Goal: Transaction & Acquisition: Purchase product/service

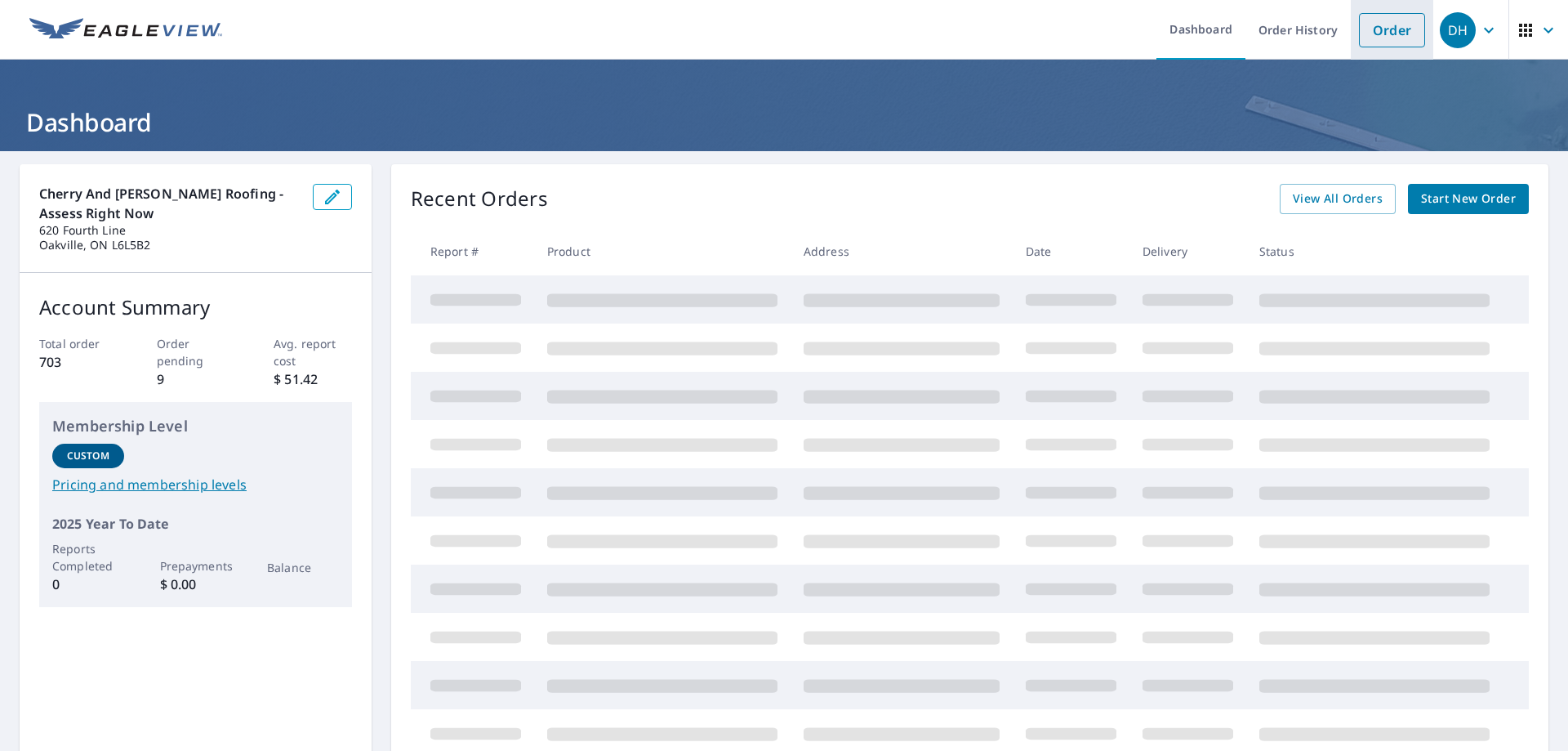
click at [1397, 29] on link "Order" at bounding box center [1392, 30] width 66 height 34
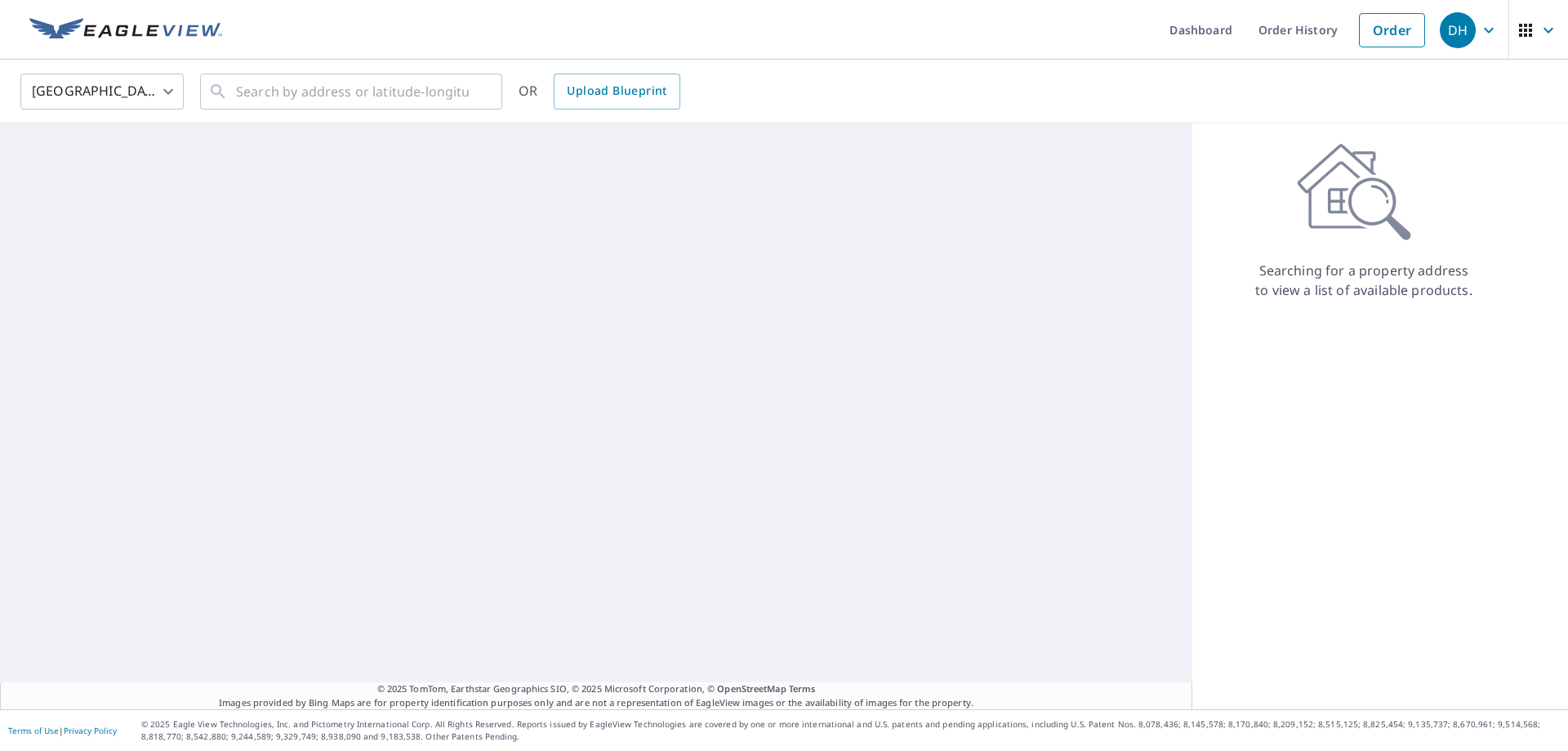
click at [175, 91] on body "DH DH Dashboard Order History Order DH [GEOGRAPHIC_DATA] [GEOGRAPHIC_DATA] ​ ​ …" at bounding box center [784, 375] width 1568 height 751
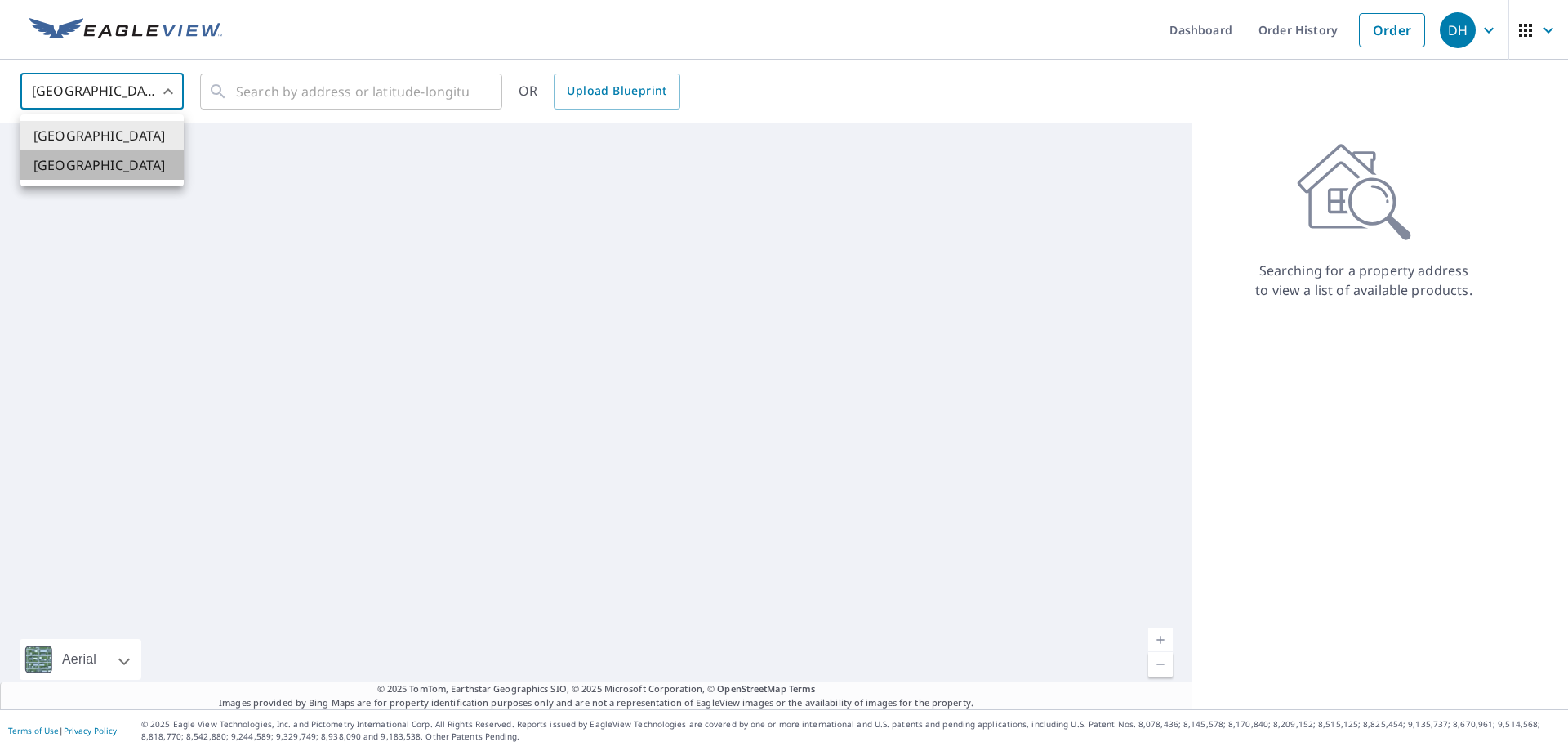
click at [98, 175] on li "[GEOGRAPHIC_DATA]" at bounding box center [103, 164] width 163 height 29
type input "CA"
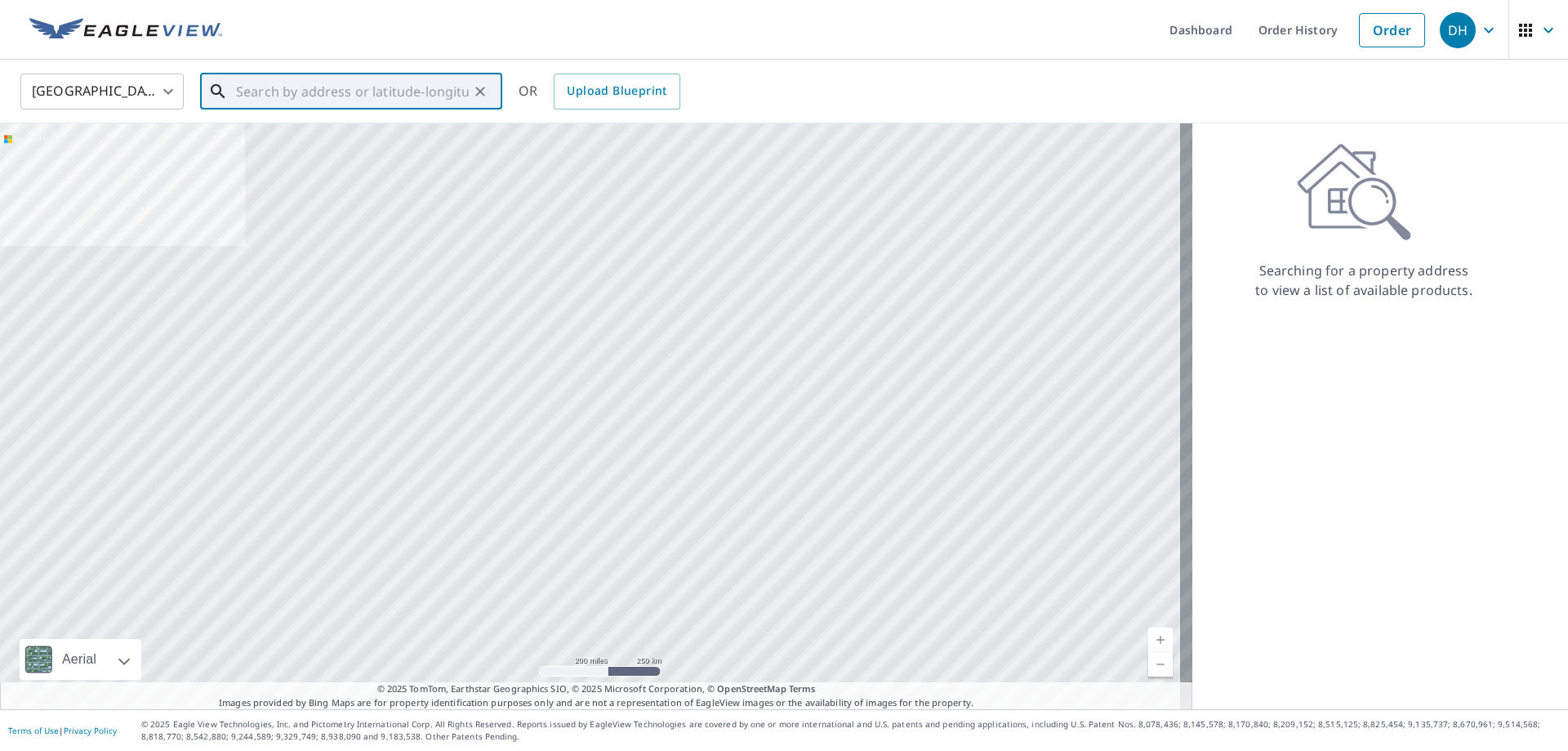
click at [287, 90] on input "text" at bounding box center [352, 91] width 233 height 46
click at [294, 148] on span "[STREET_ADDRESS][PERSON_NAME]" at bounding box center [361, 139] width 256 height 20
type input "[STREET_ADDRESS][PERSON_NAME]"
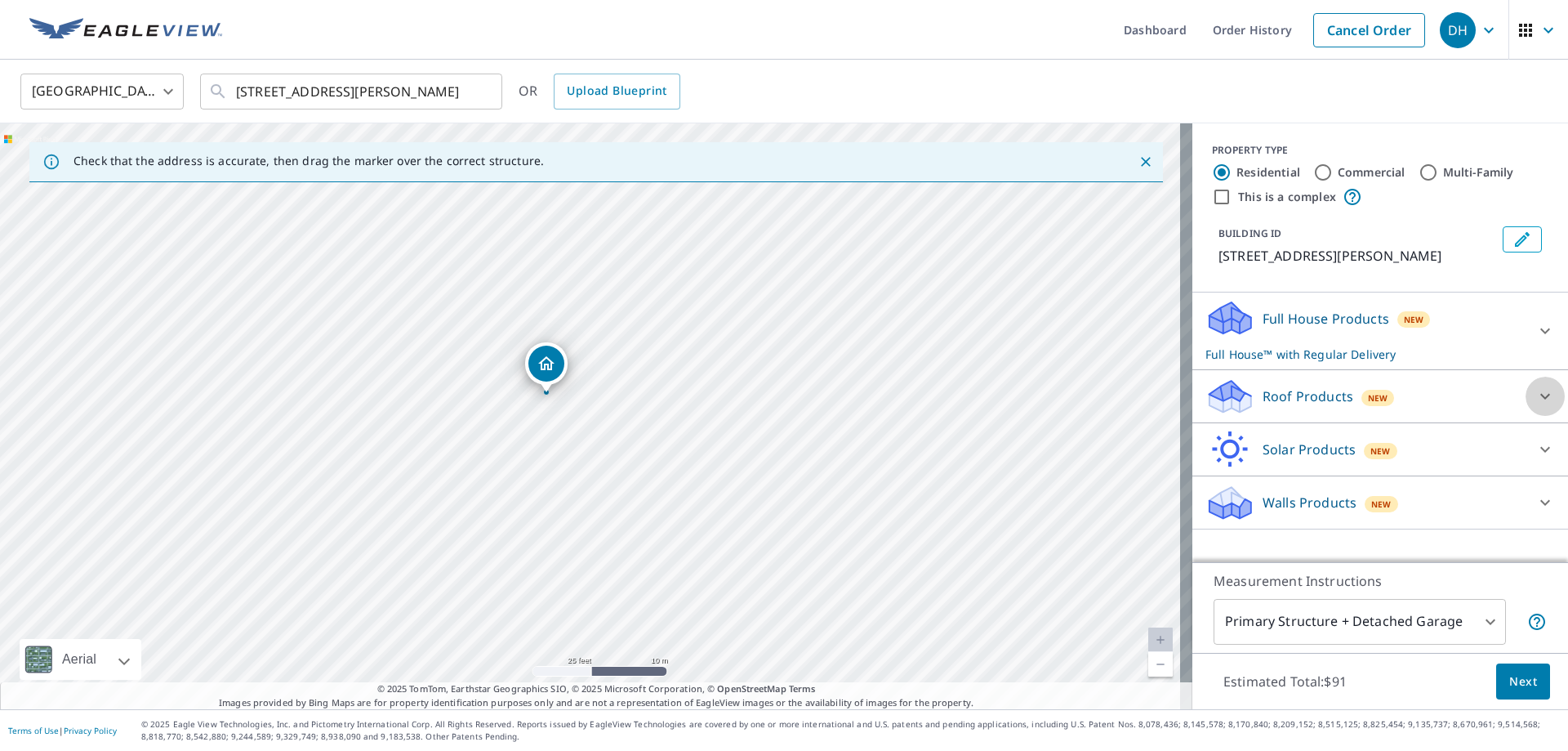
click at [1536, 406] on icon at bounding box center [1545, 396] width 20 height 20
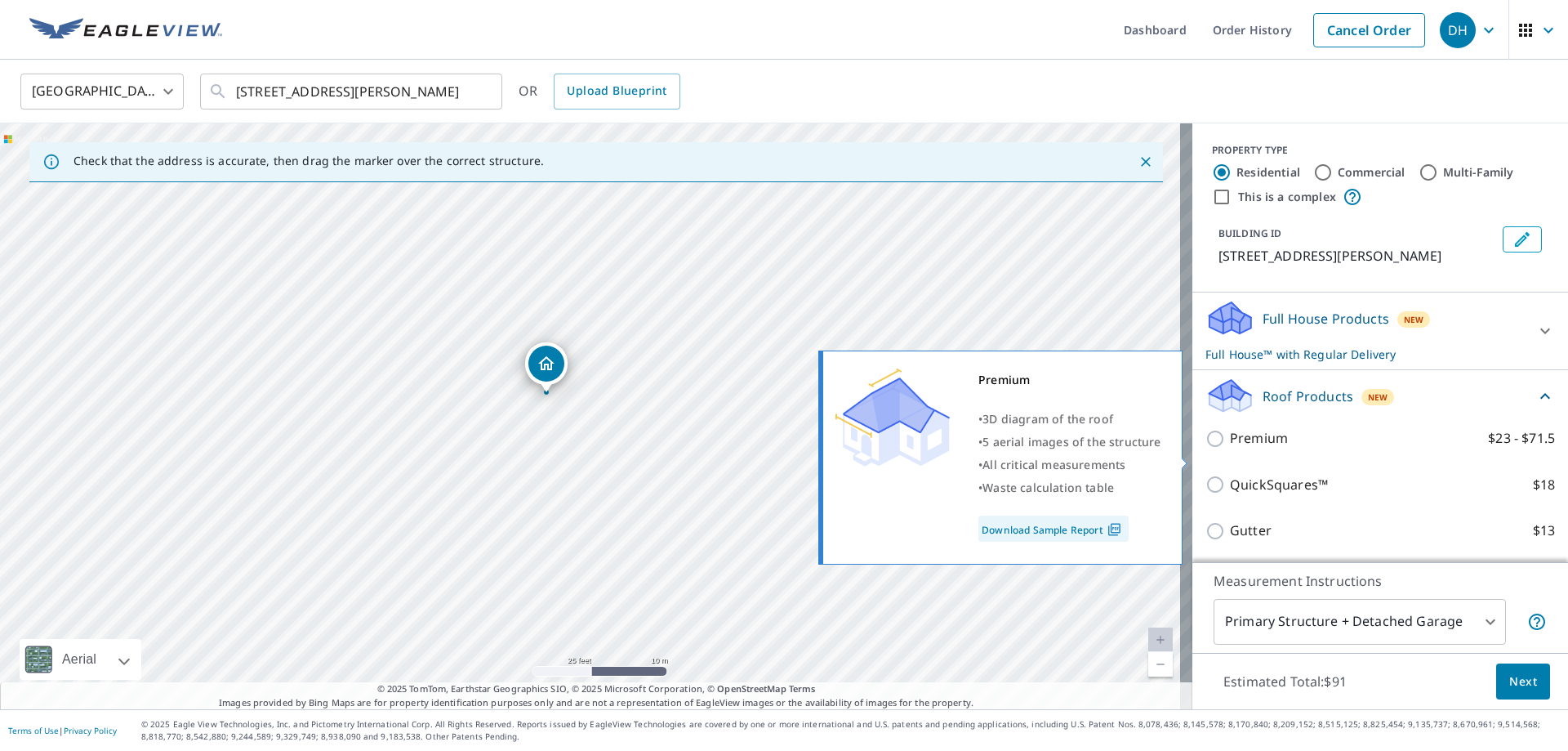
click at [1205, 448] on input "Premium $23 - $71.5" at bounding box center [1218, 439] width 25 height 20
checkbox input "true"
checkbox input "false"
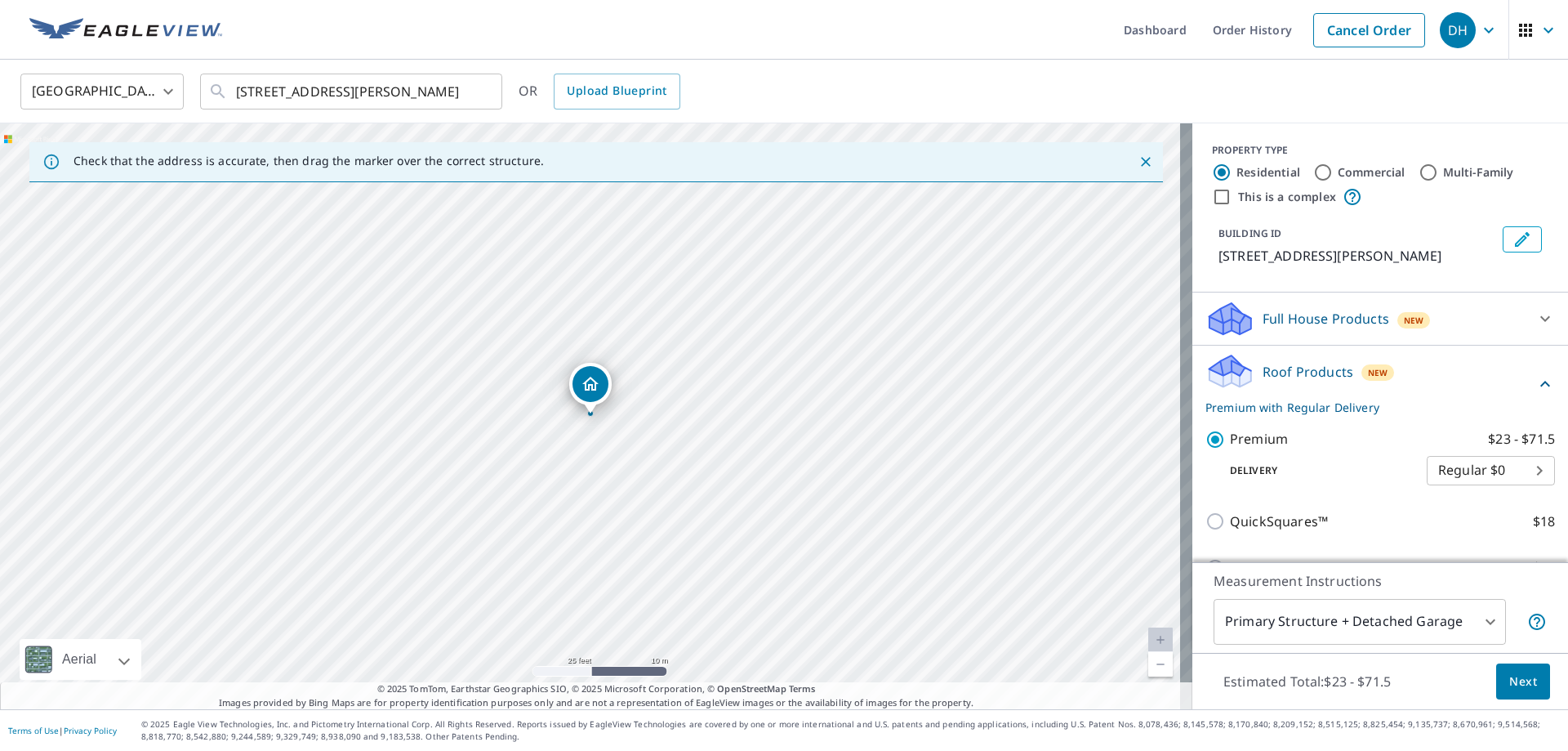
click at [1513, 680] on span "Next" at bounding box center [1522, 682] width 28 height 21
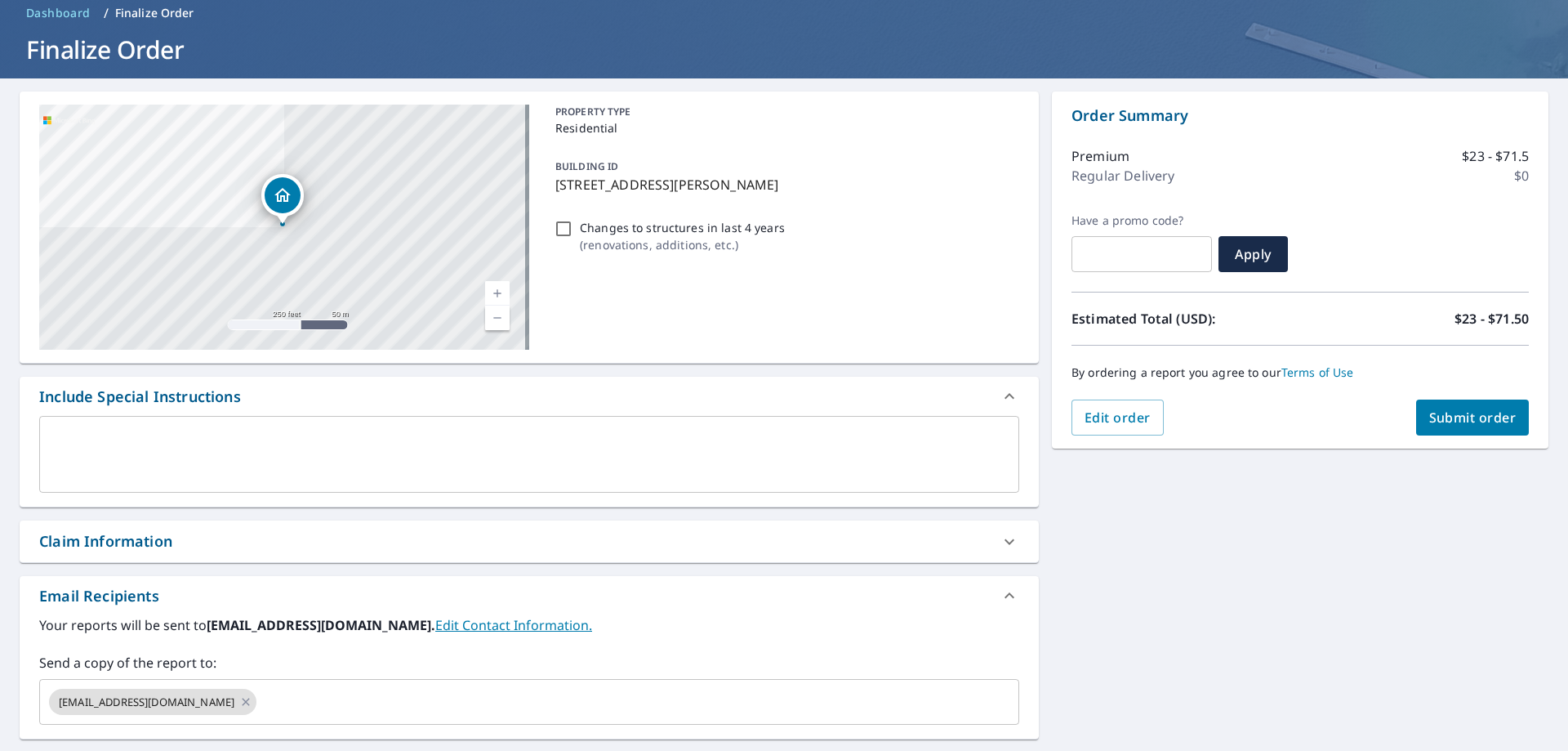
scroll to position [99, 0]
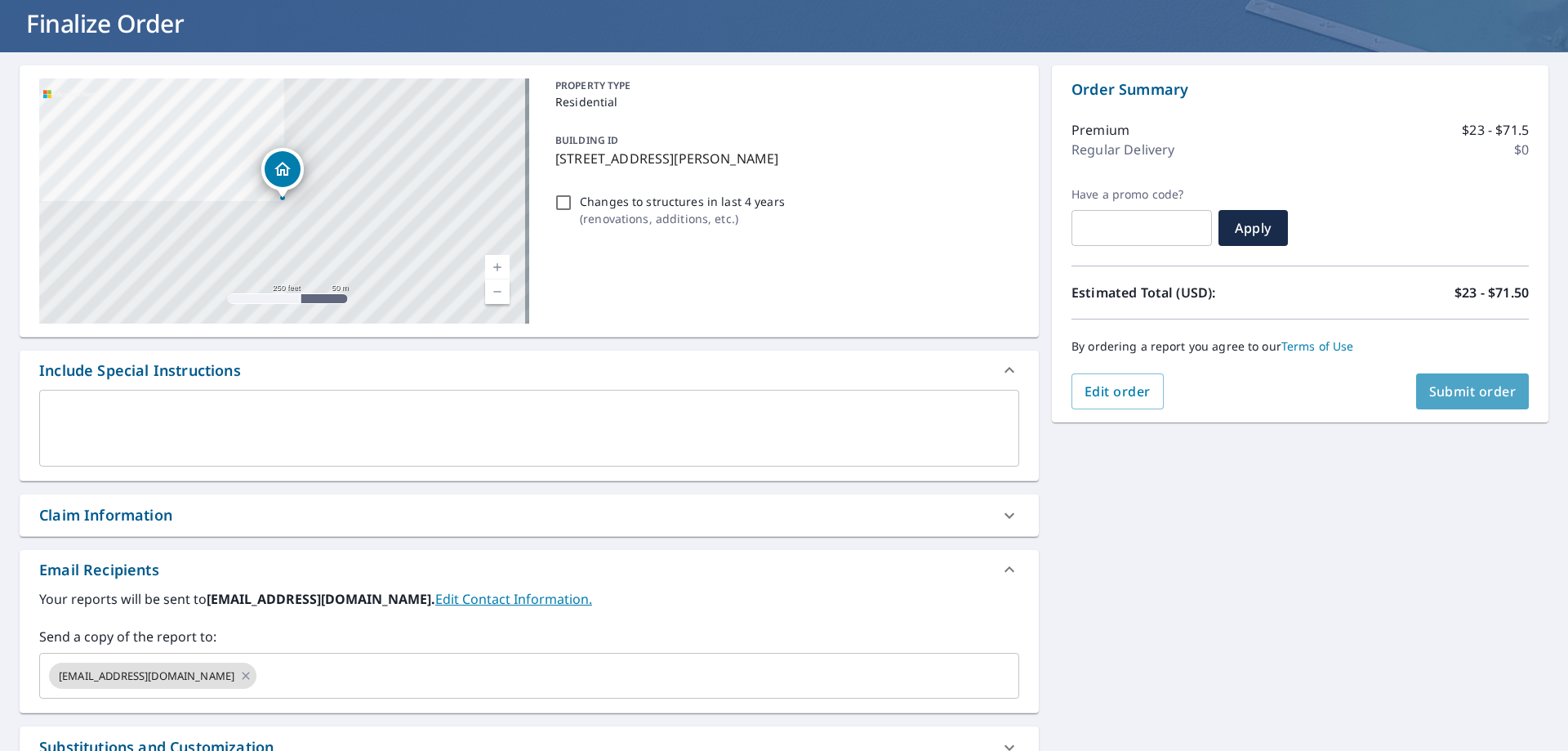
click at [1459, 385] on span "Submit order" at bounding box center [1473, 391] width 87 height 18
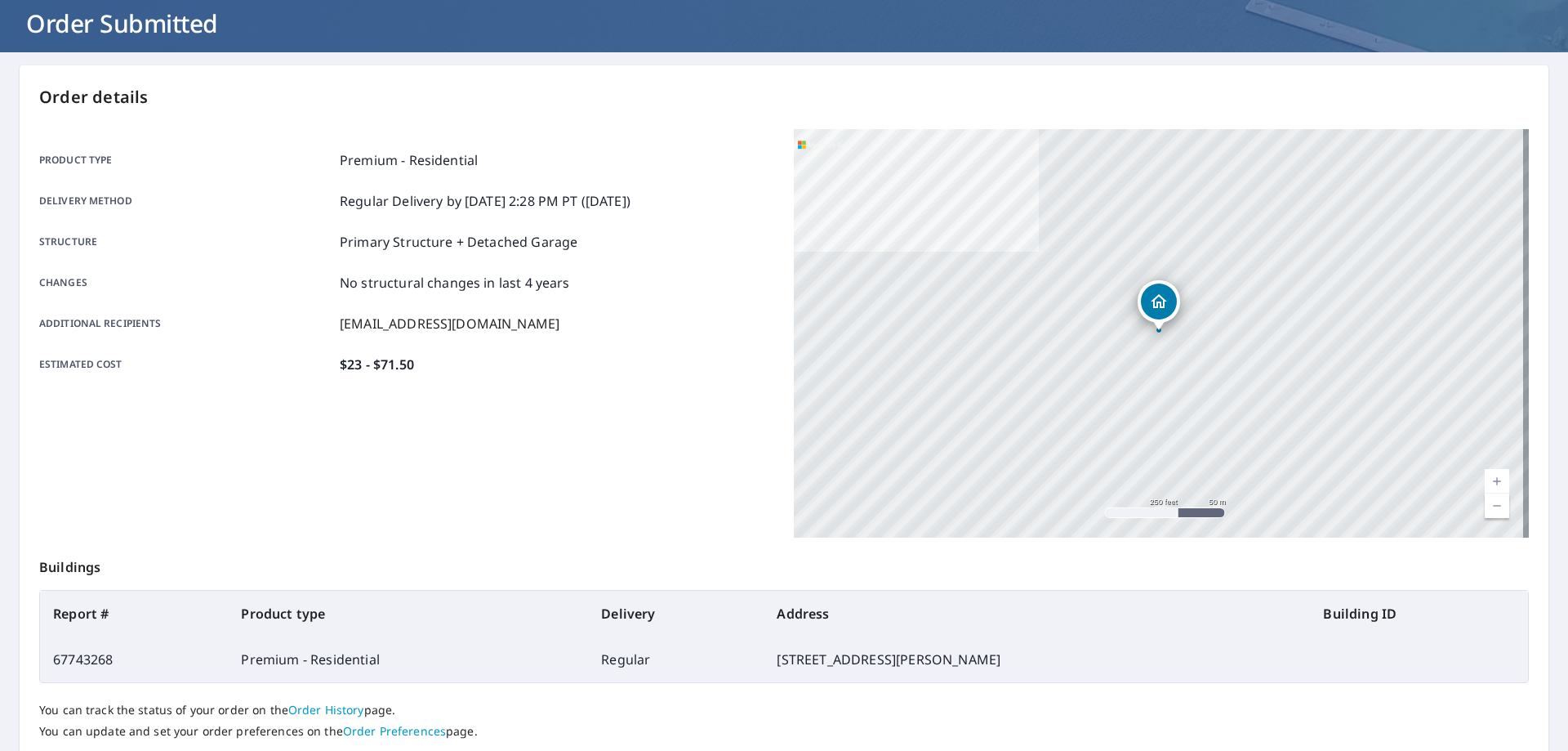
scroll to position [211, 0]
